Goal: Information Seeking & Learning: Compare options

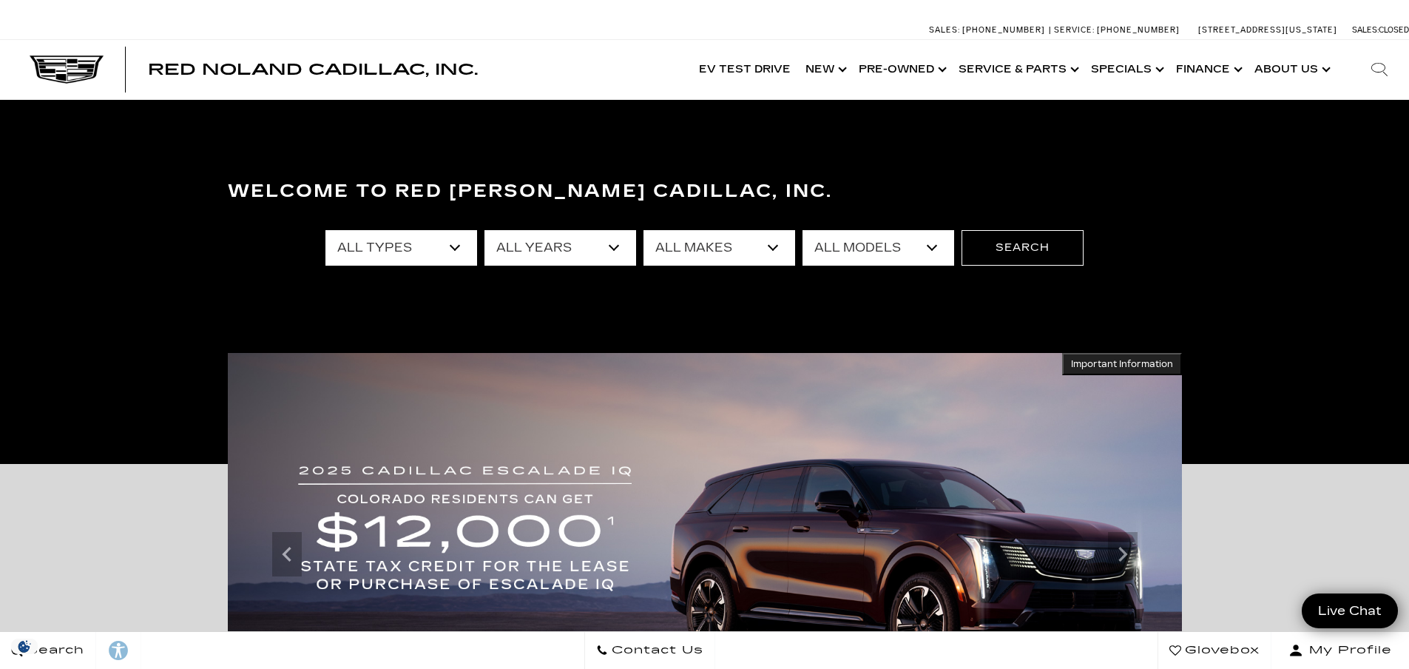
click at [774, 250] on select "All Makes Audi BMW Cadillac Chevrolet Dodge Ford GMC Honda Jeep Lexus Mercedes-…" at bounding box center [720, 248] width 152 height 36
select select "Cadillac"
click at [644, 230] on select "All Makes Audi BMW Cadillac Chevrolet Dodge Ford GMC Honda Jeep Lexus Mercedes-…" at bounding box center [720, 248] width 152 height 36
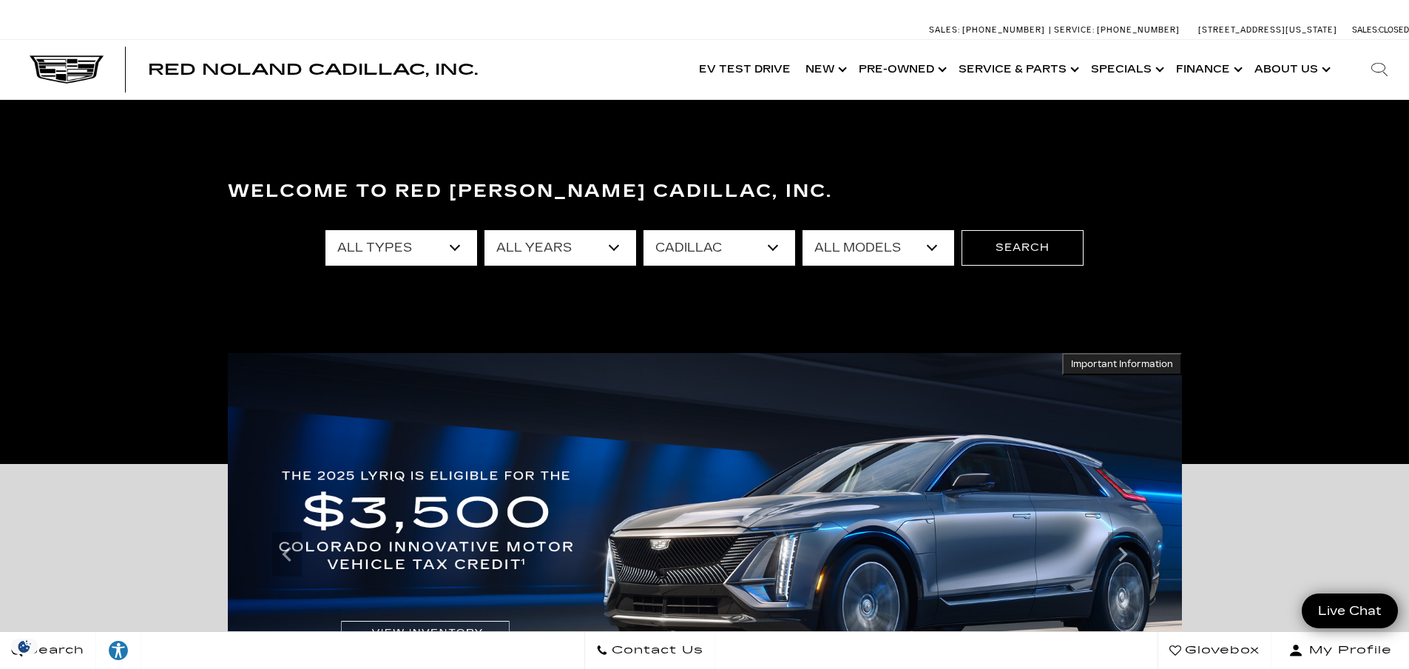
click at [929, 243] on select "All Models CT4 CT5 Escalade Escalade ESV ESCALADE IQ ESCALADE IQL LYRIQ OPTIQ V…" at bounding box center [879, 248] width 152 height 36
select select "Escalade ESV"
click at [803, 230] on select "All Models CT4 CT5 Escalade Escalade ESV ESCALADE IQ ESCALADE IQL LYRIQ OPTIQ V…" at bounding box center [879, 248] width 152 height 36
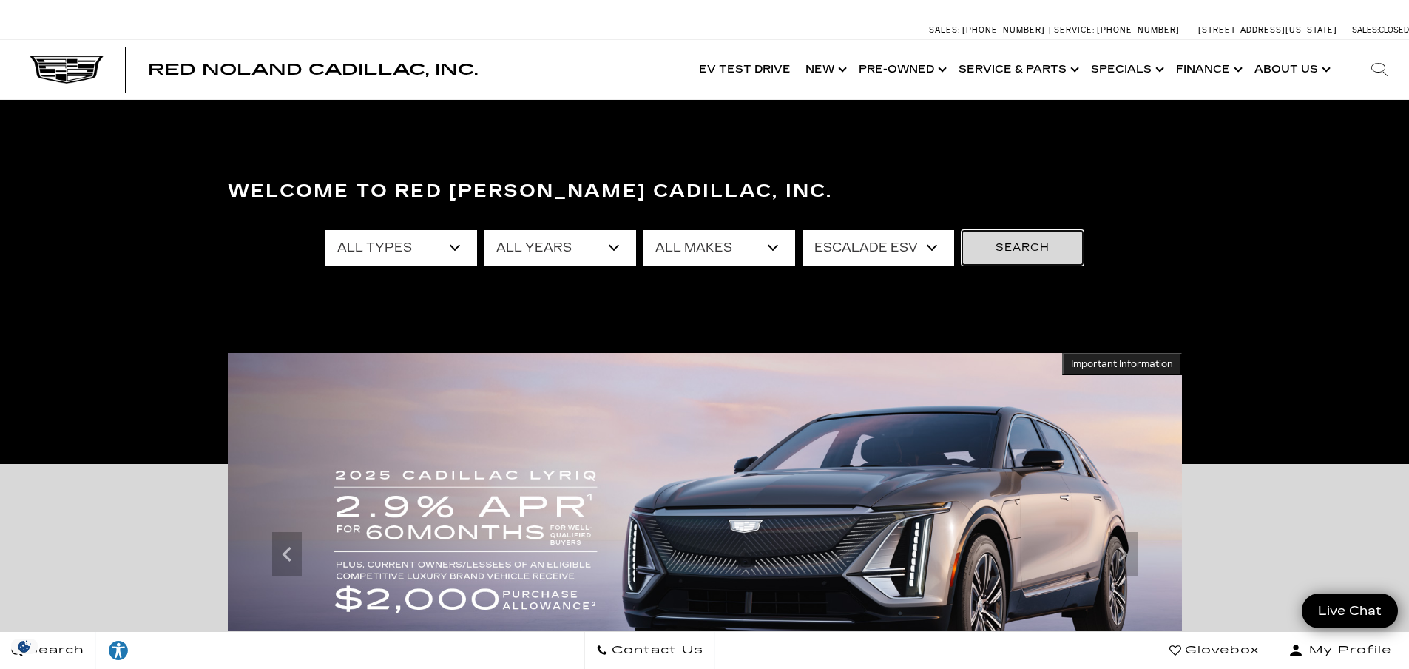
click at [1003, 256] on button "Search" at bounding box center [1023, 248] width 122 height 36
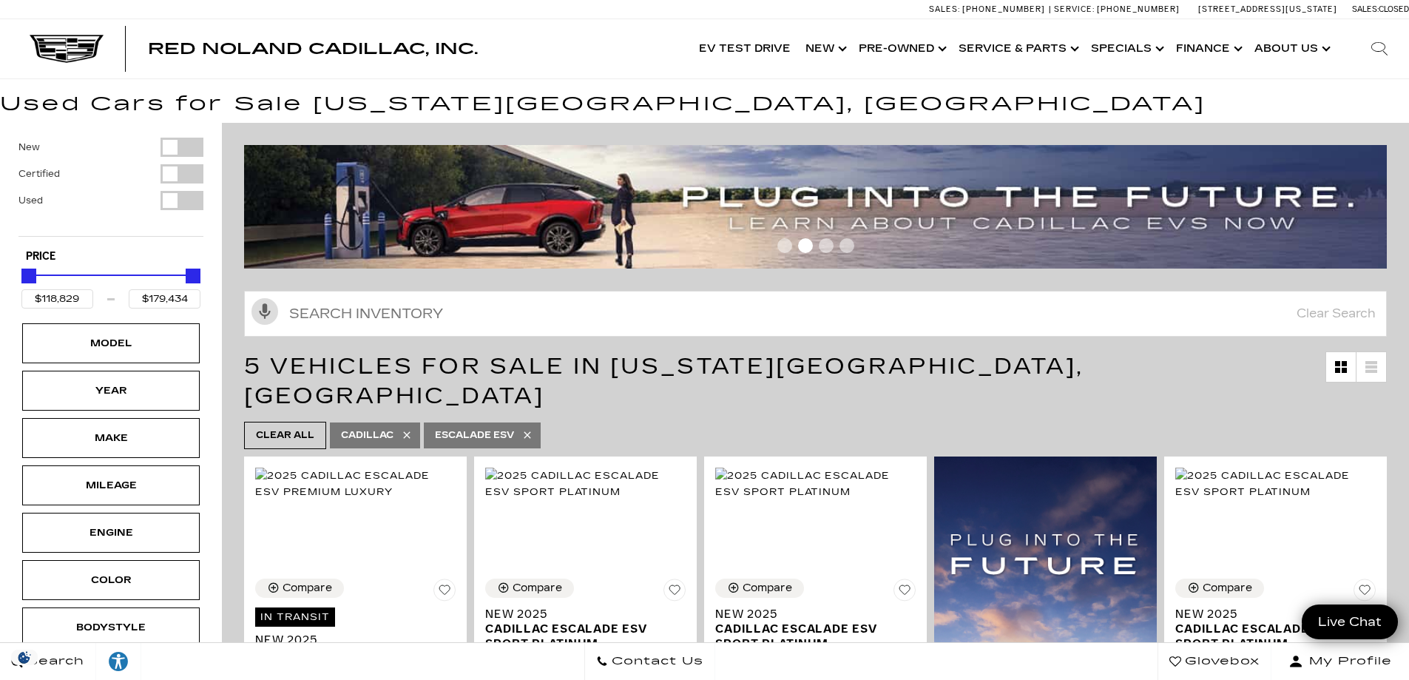
click at [190, 148] on div "Filter by Vehicle Type" at bounding box center [182, 147] width 43 height 19
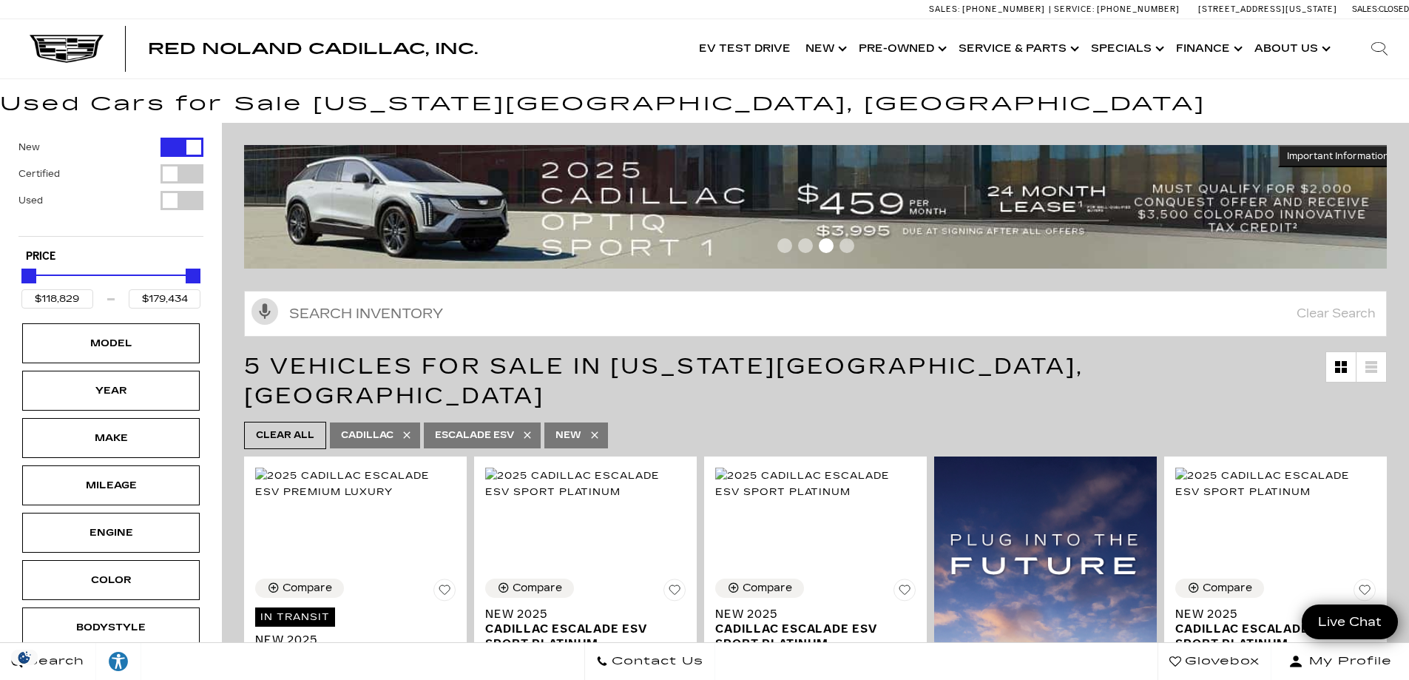
click at [166, 150] on div "Filter by Vehicle Type" at bounding box center [182, 147] width 43 height 19
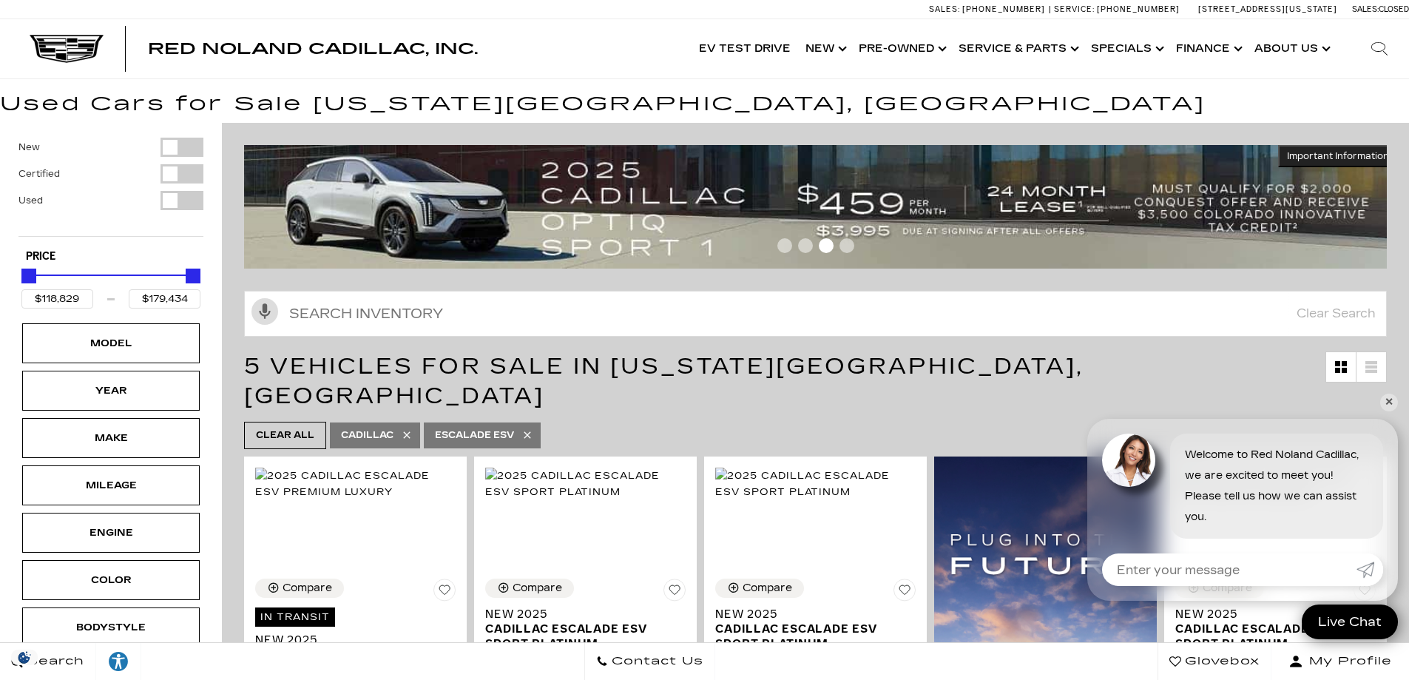
click at [196, 200] on div "Filter by Vehicle Type" at bounding box center [182, 200] width 43 height 19
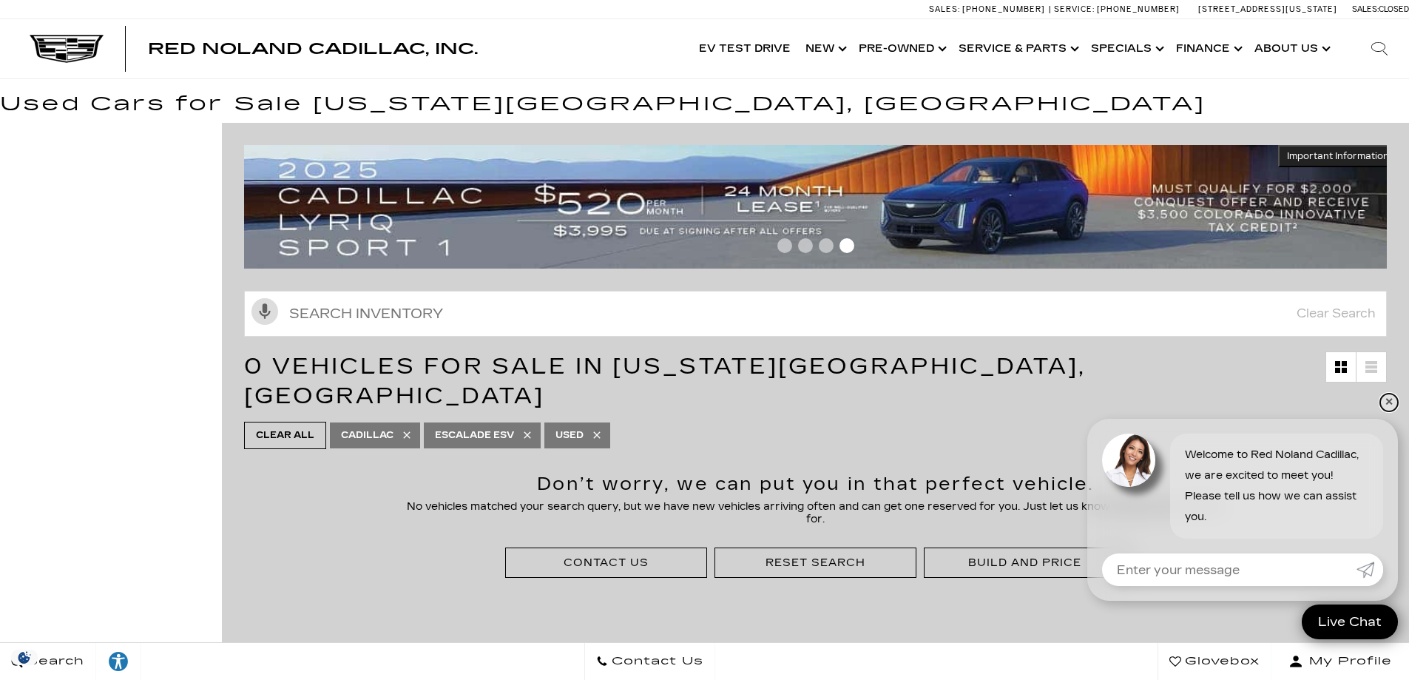
click at [1390, 398] on link "✕" at bounding box center [1390, 403] width 18 height 18
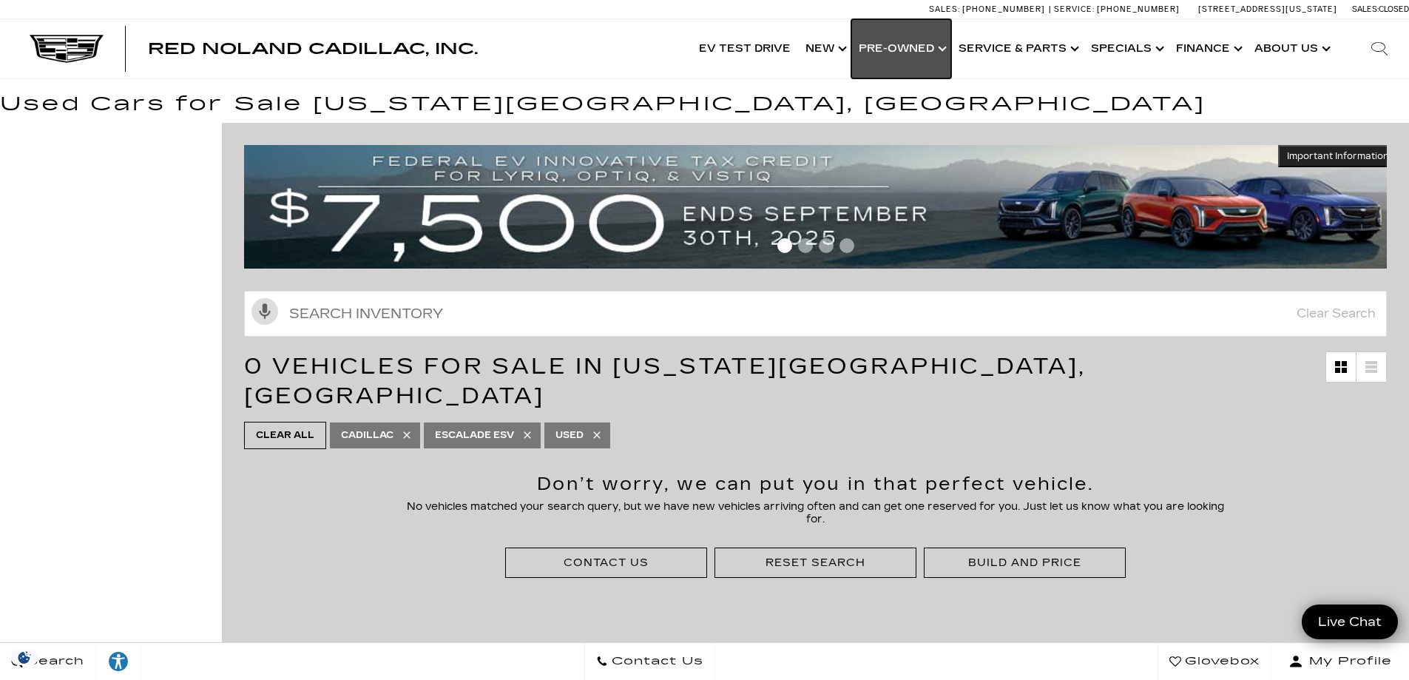
click at [897, 50] on link "Show Pre-Owned" at bounding box center [902, 48] width 100 height 59
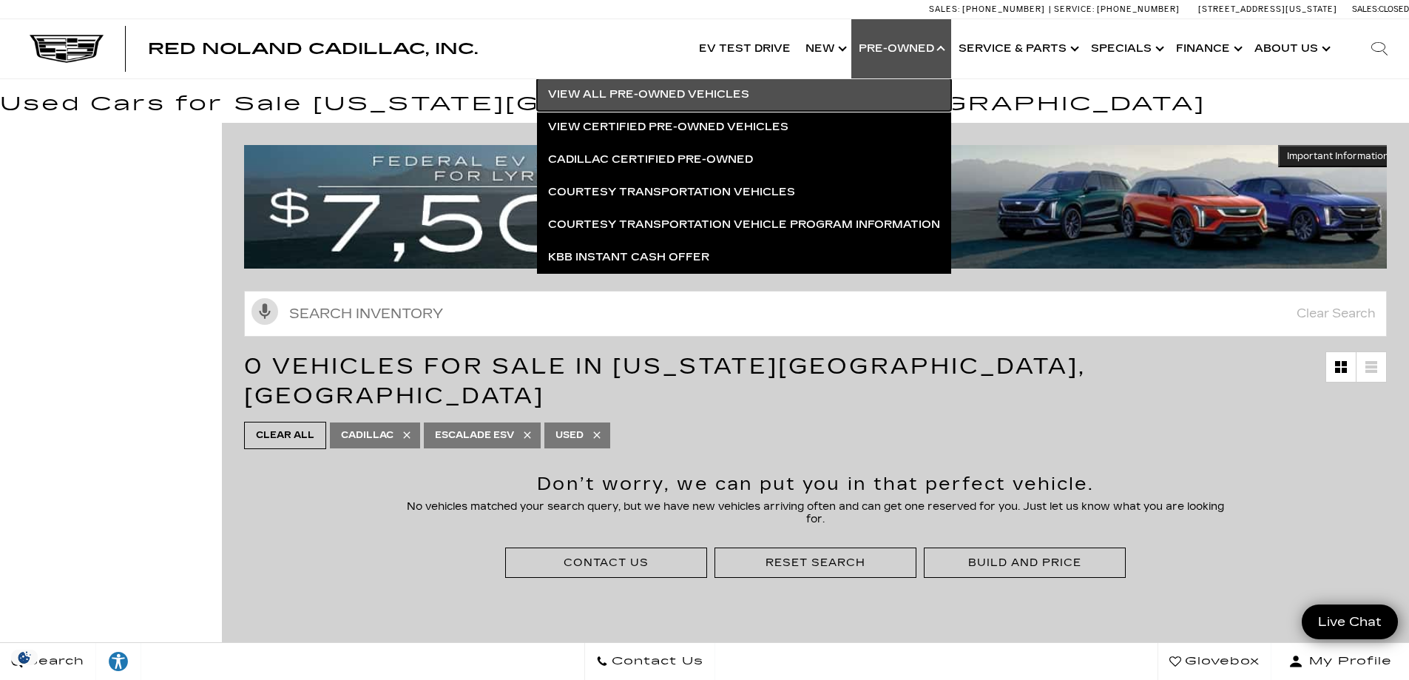
click at [652, 98] on link "View All Pre-Owned Vehicles" at bounding box center [744, 94] width 414 height 33
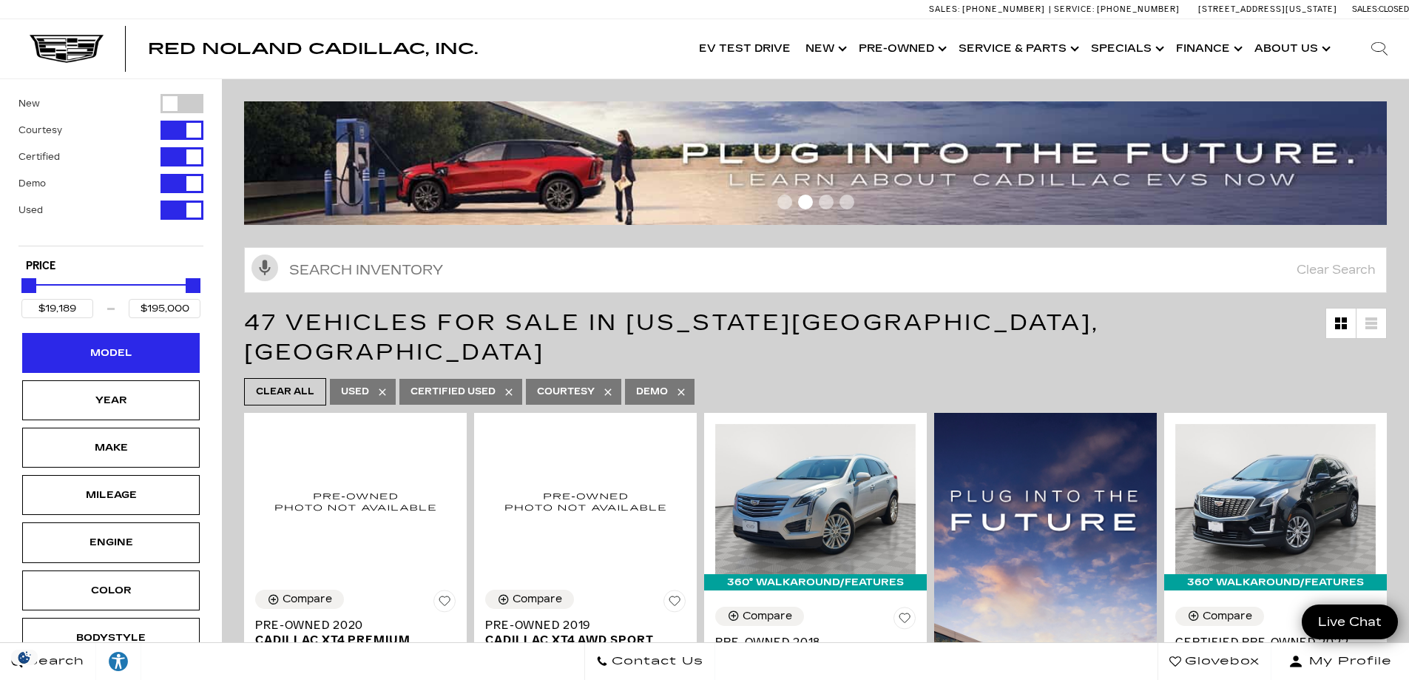
click at [118, 361] on div "Model" at bounding box center [111, 353] width 74 height 16
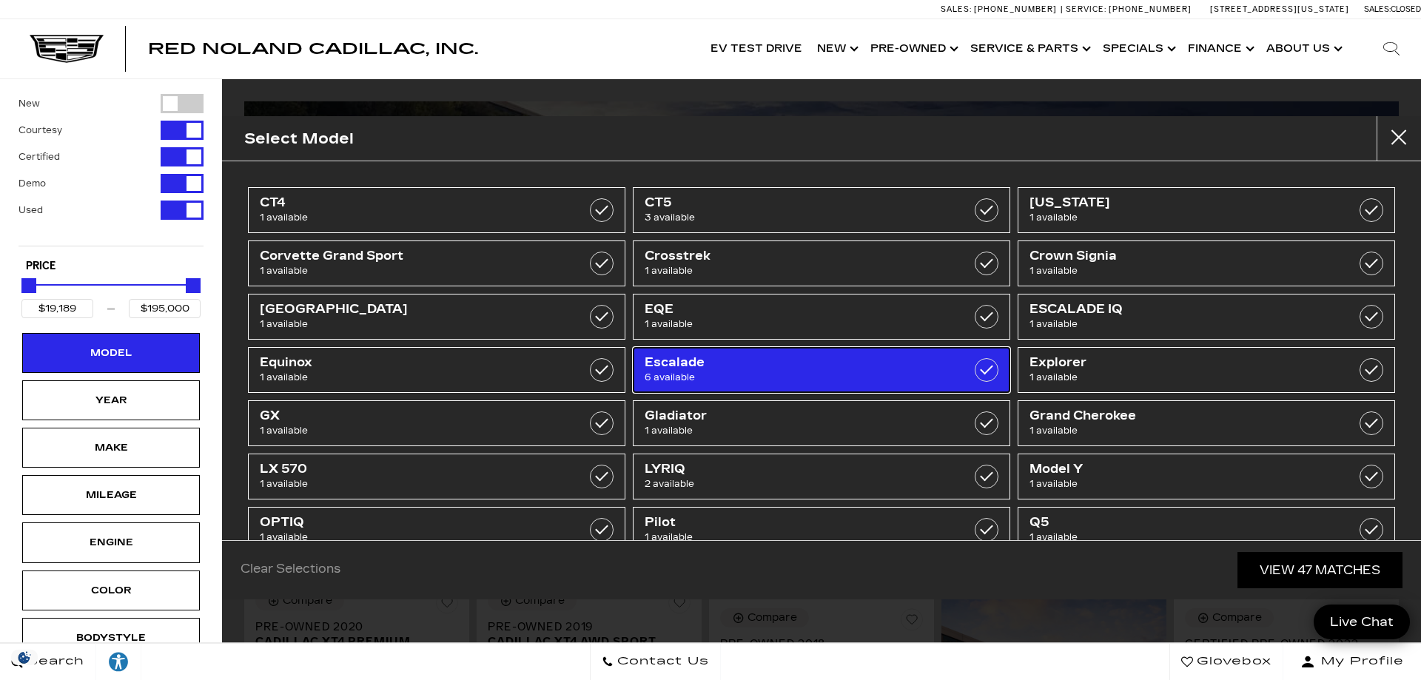
click at [718, 371] on span "6 available" at bounding box center [794, 377] width 300 height 15
type input "$50,189"
checkbox input "true"
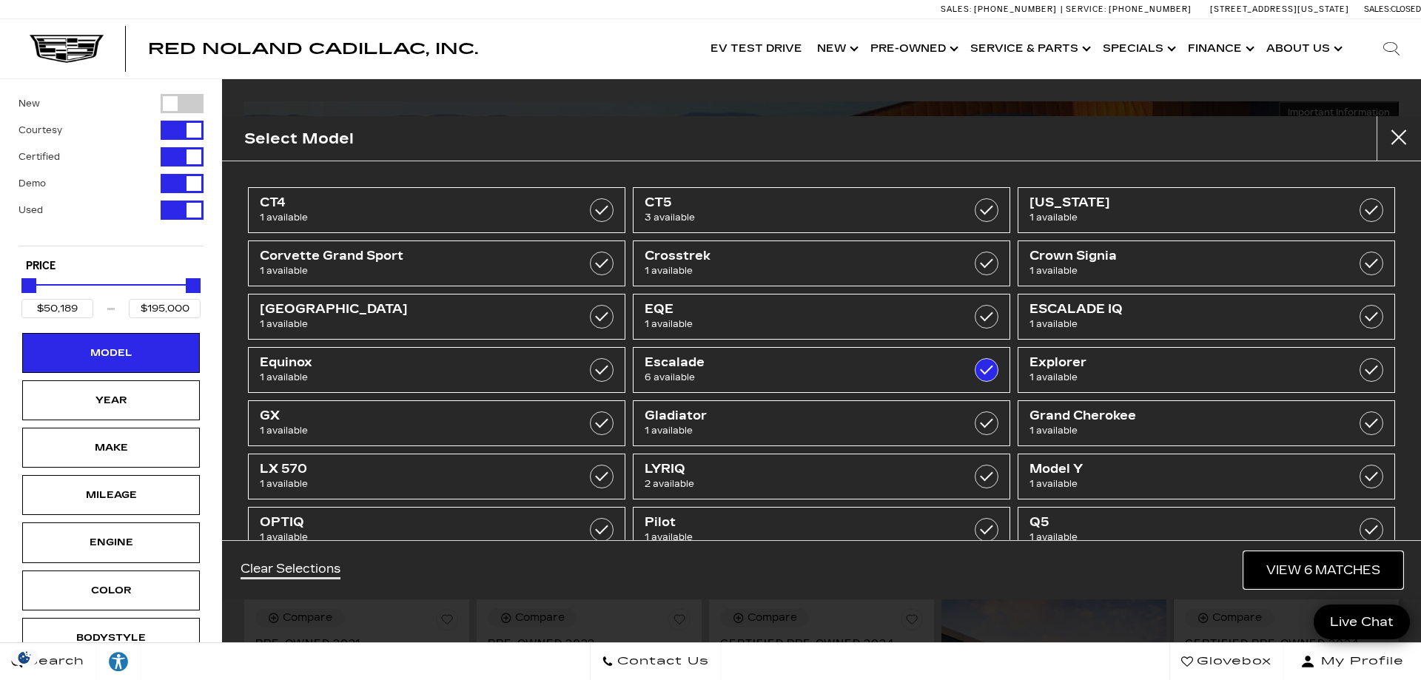
click at [1310, 570] on link "View 6 Matches" at bounding box center [1323, 570] width 158 height 36
